Goal: Transaction & Acquisition: Purchase product/service

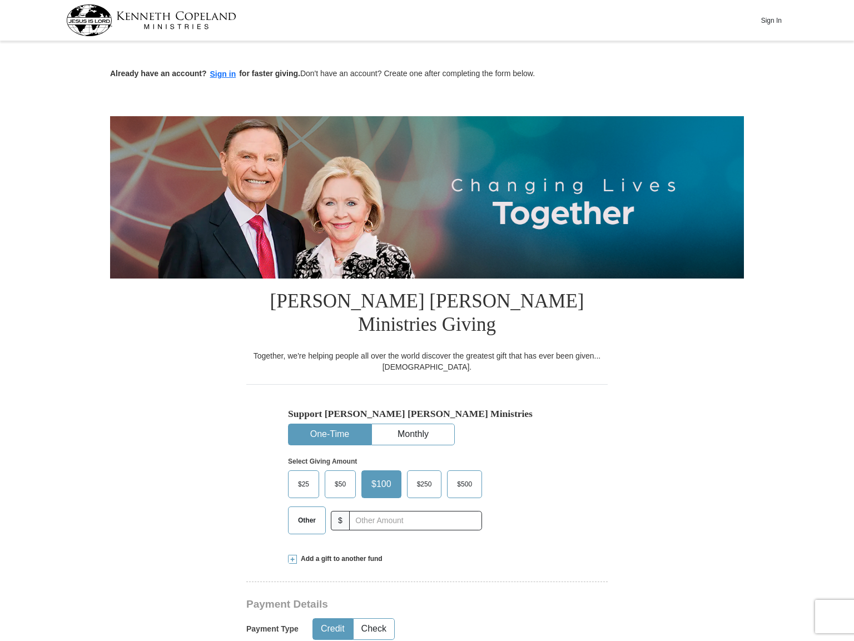
drag, startPoint x: 205, startPoint y: 61, endPoint x: 228, endPoint y: 398, distance: 338.7
click at [342, 476] on span "$50" at bounding box center [340, 484] width 22 height 17
click at [0, 0] on input "$50" at bounding box center [0, 0] width 0 height 0
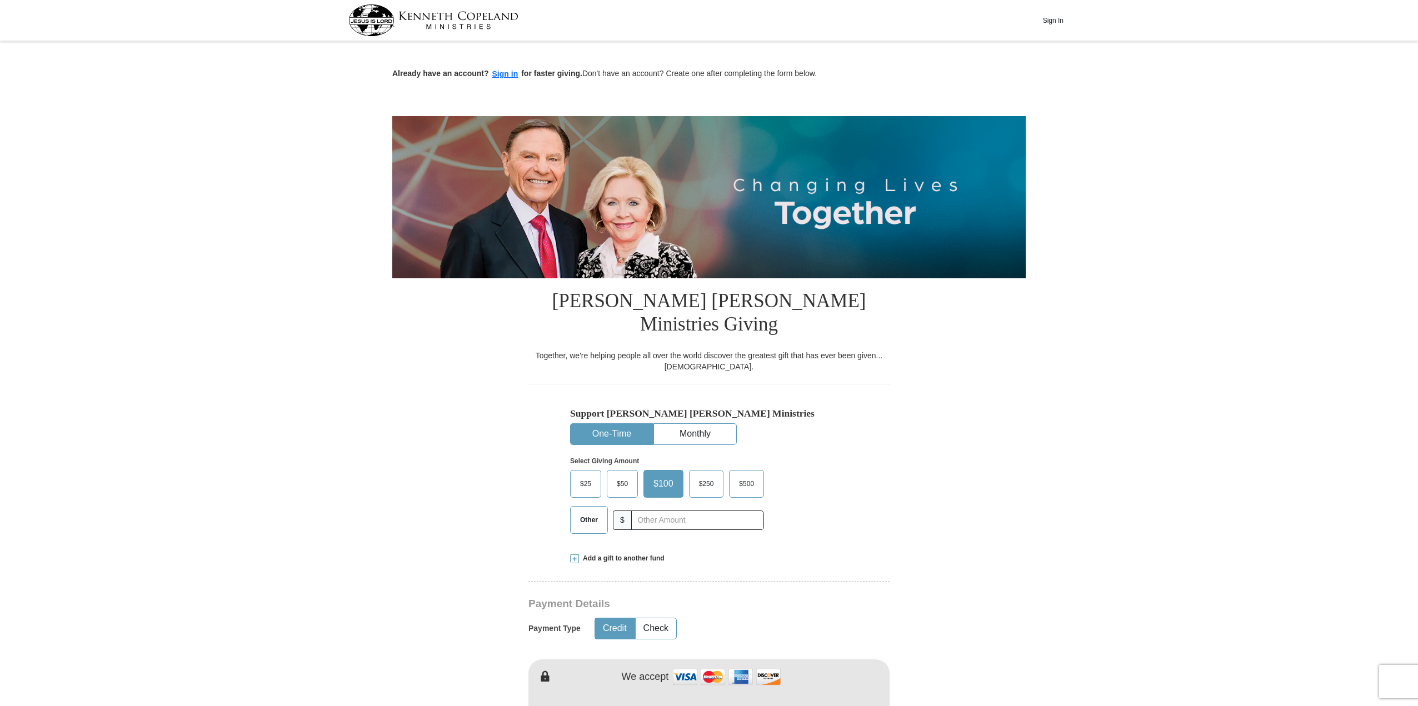
click at [619, 476] on span "$50" at bounding box center [622, 484] width 22 height 17
click at [0, 0] on input "$50" at bounding box center [0, 0] width 0 height 0
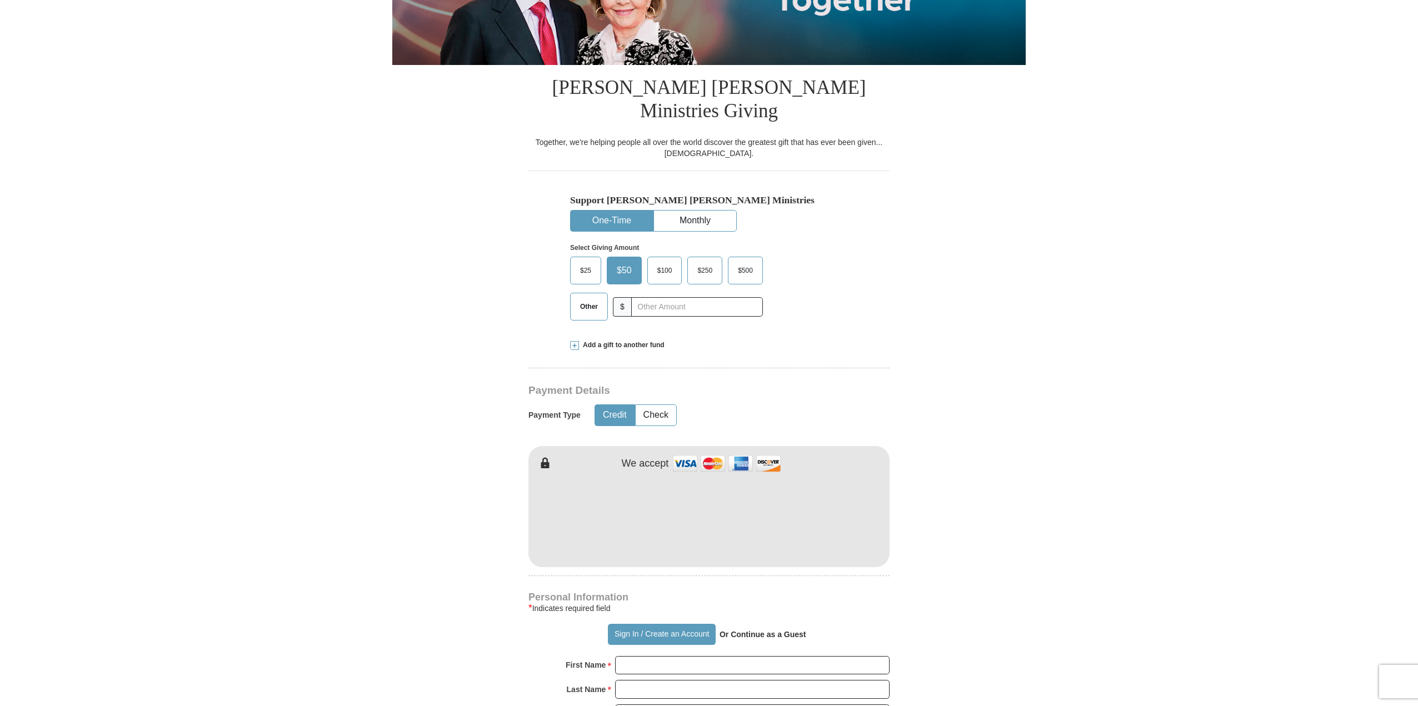
scroll to position [222, 0]
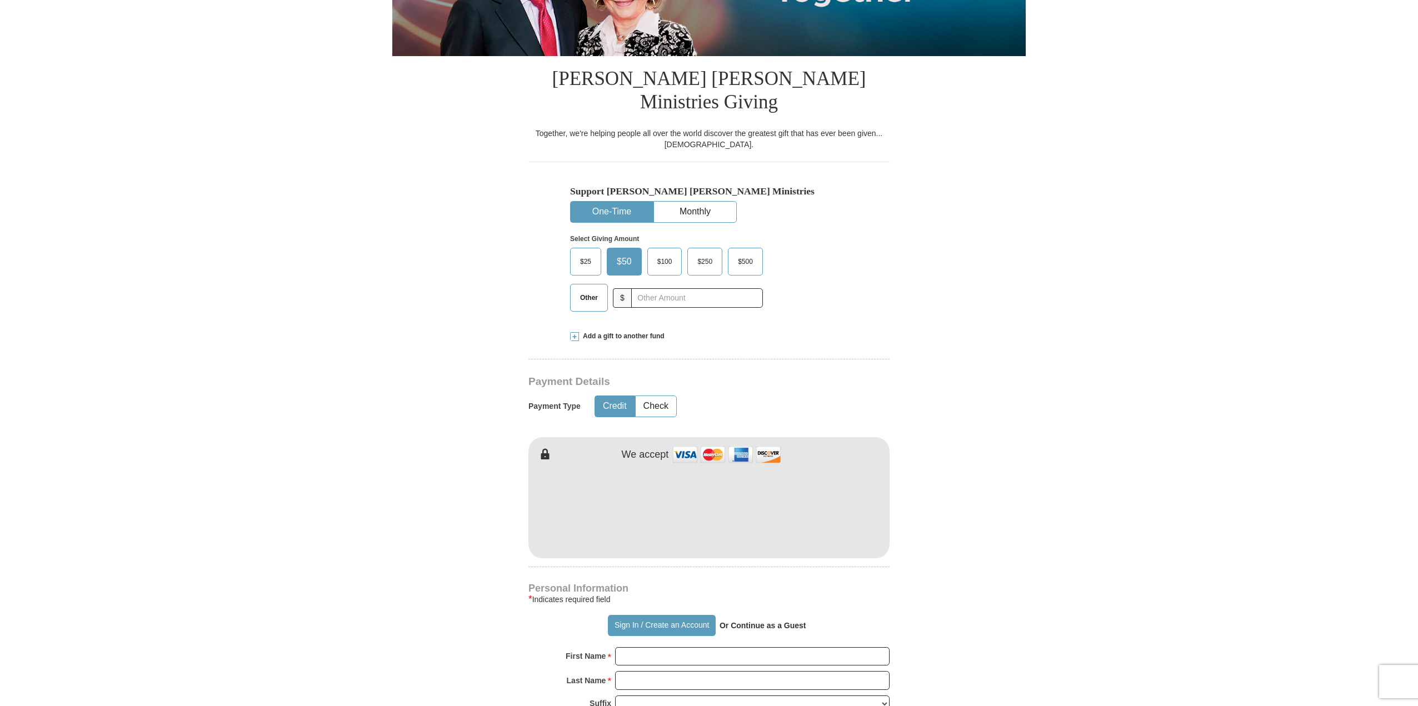
click at [979, 343] on form "Already have an account? Sign in for faster giving. Don't have an account? Crea…" at bounding box center [709, 519] width 634 height 1394
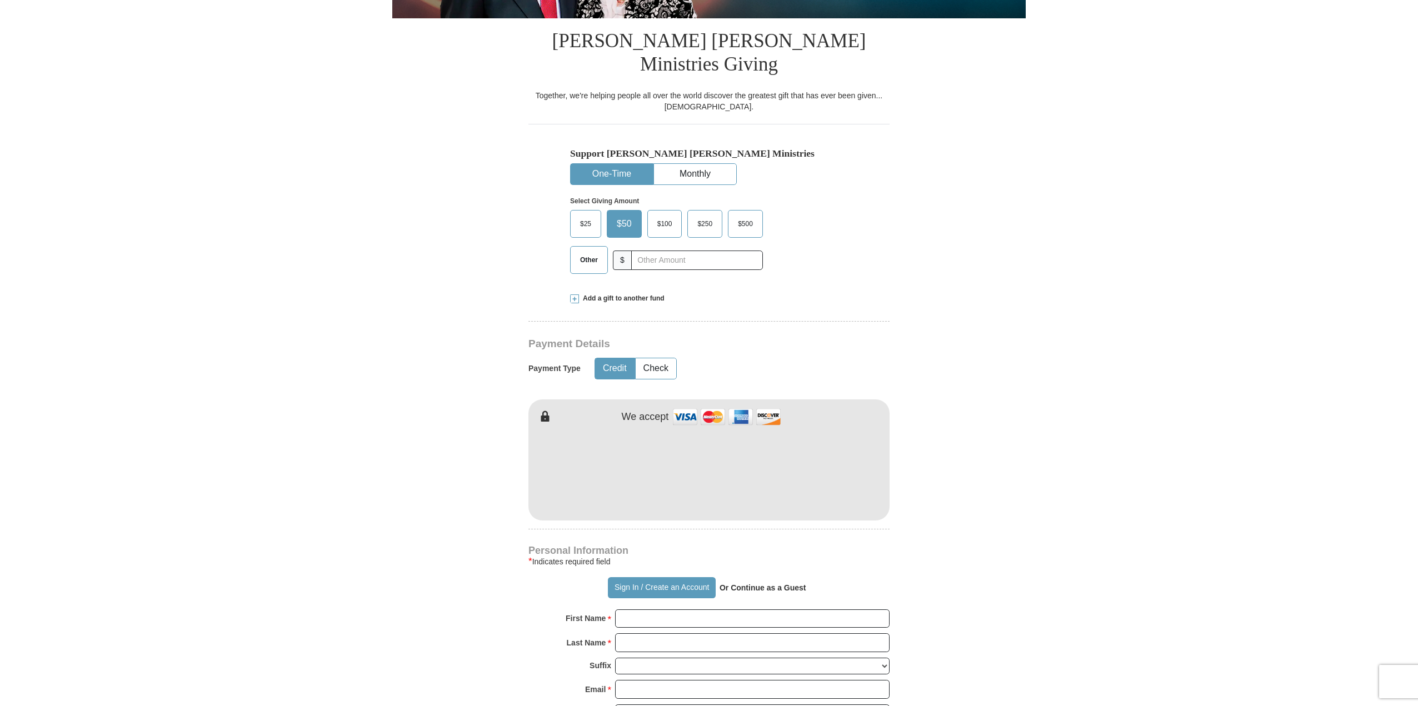
scroll to position [445, 0]
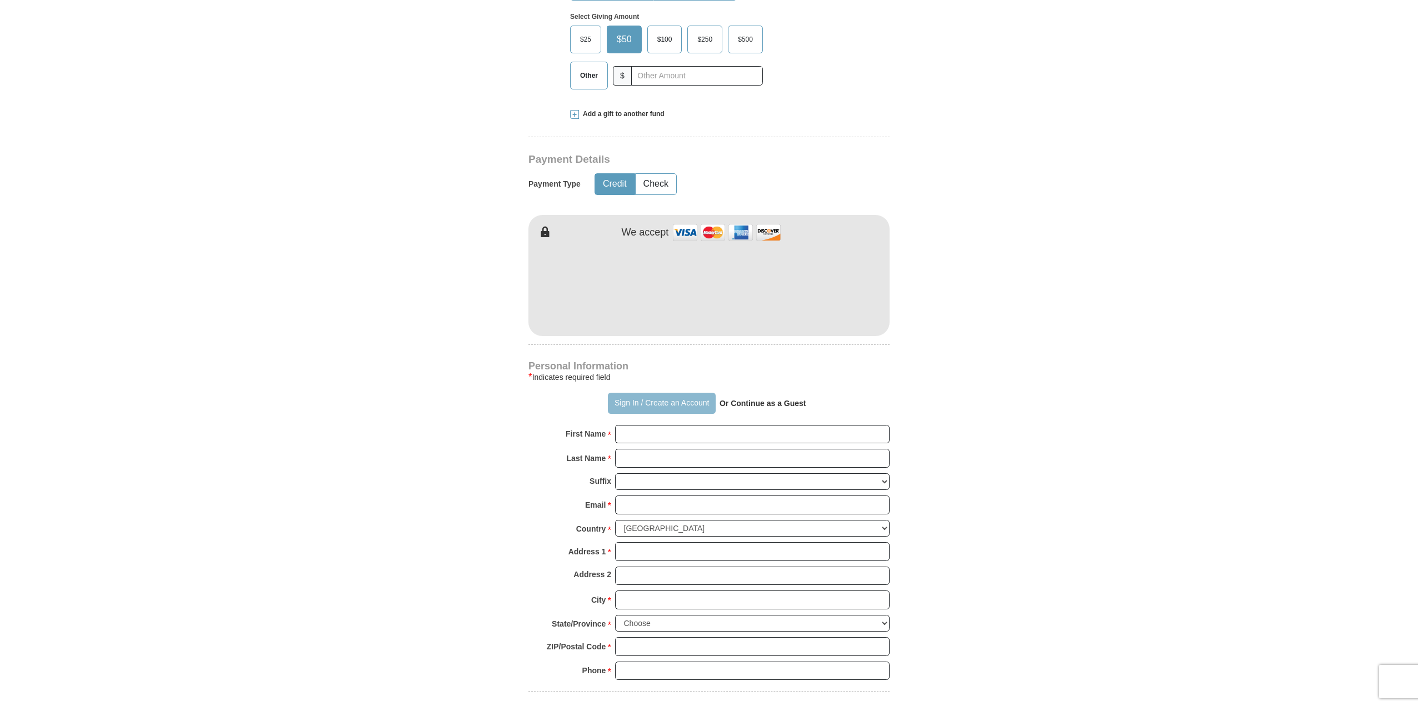
click at [676, 393] on button "Sign In / Create an Account" at bounding box center [661, 403] width 107 height 21
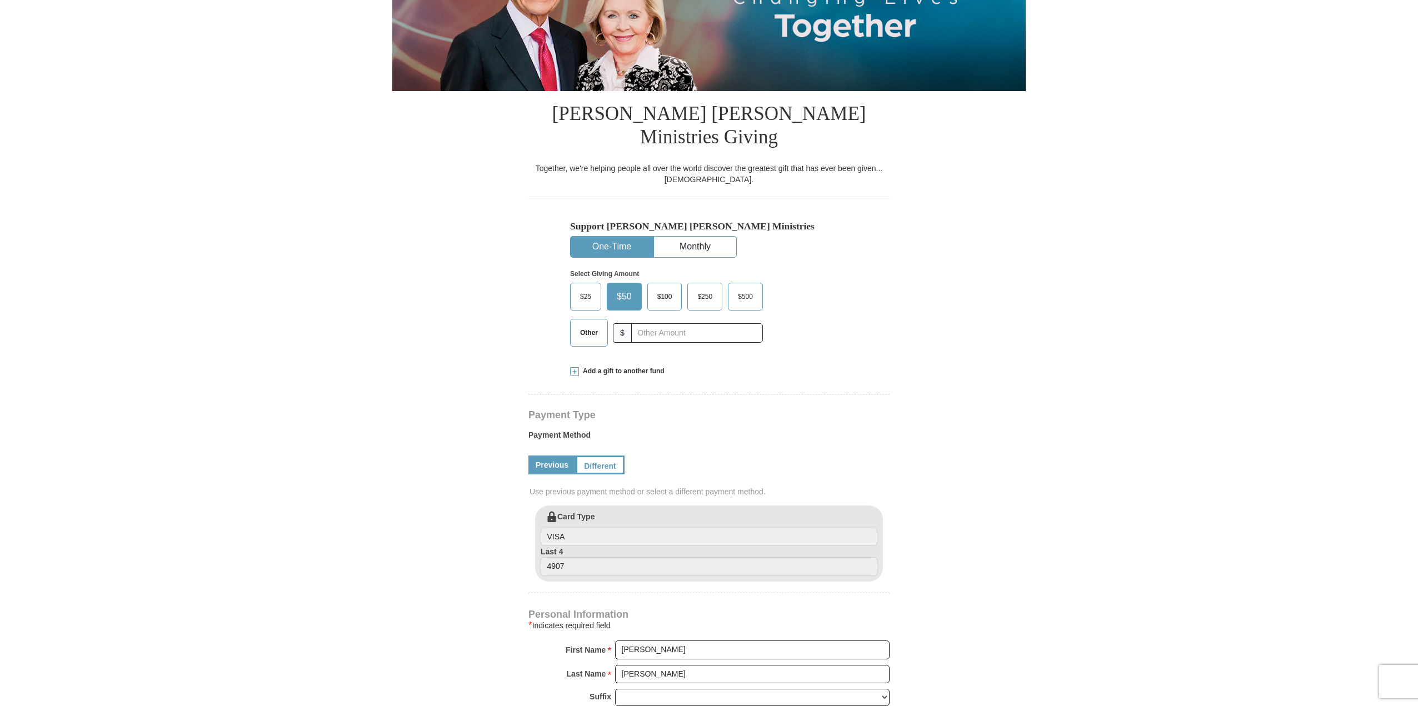
select select "NY"
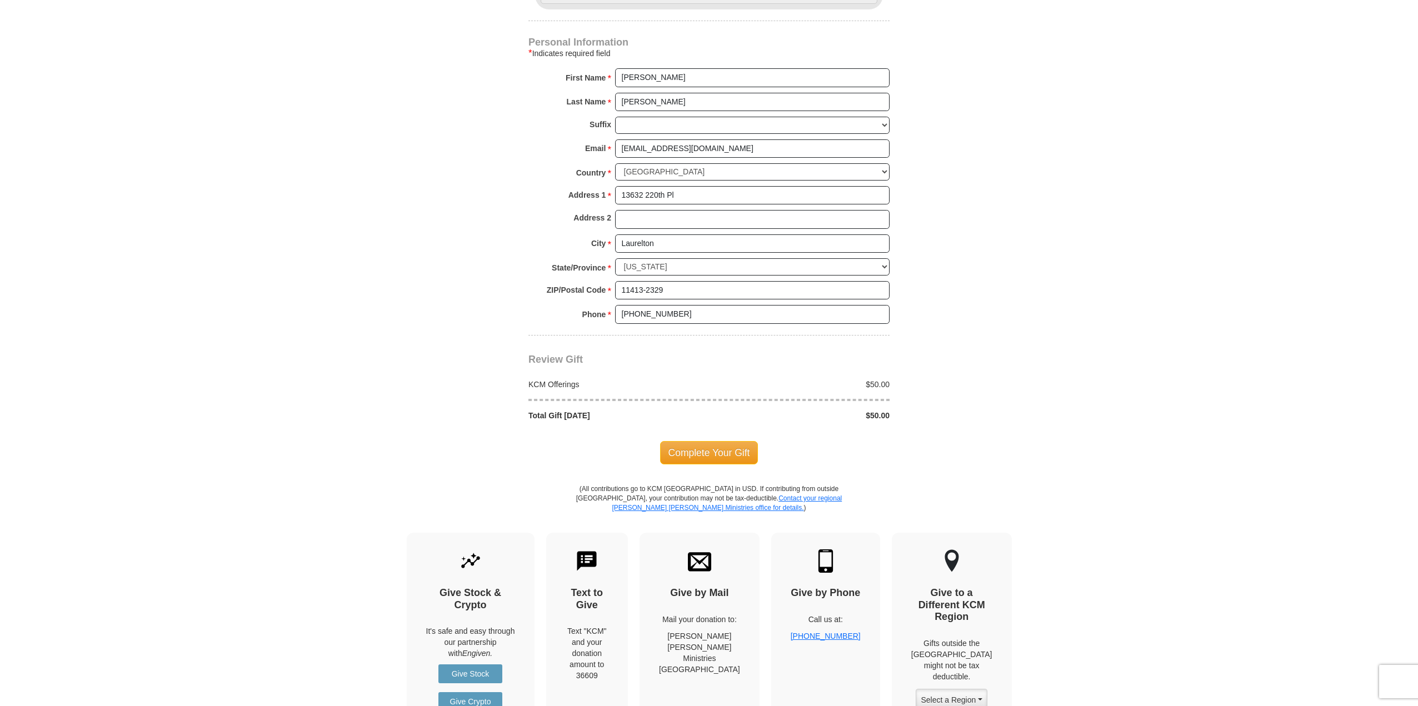
scroll to position [778, 0]
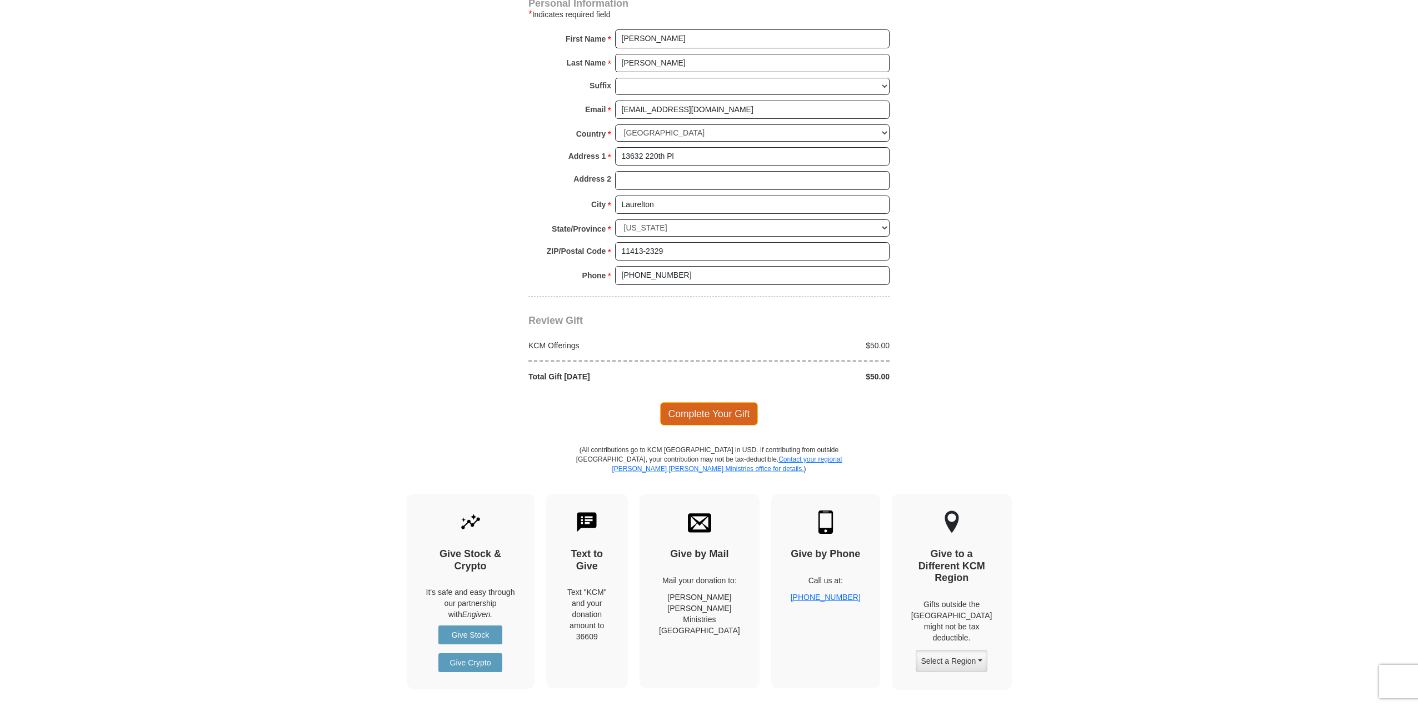
click at [727, 402] on span "Complete Your Gift" at bounding box center [709, 413] width 98 height 23
